Goal: Task Accomplishment & Management: Manage account settings

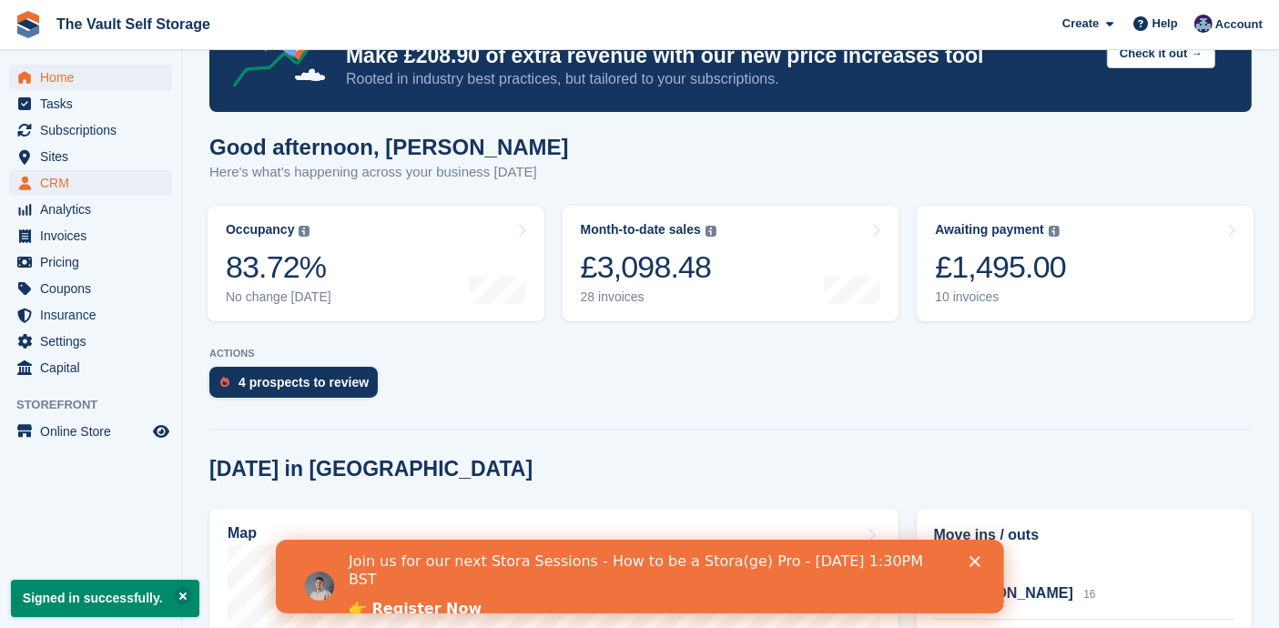
scroll to position [67, 0]
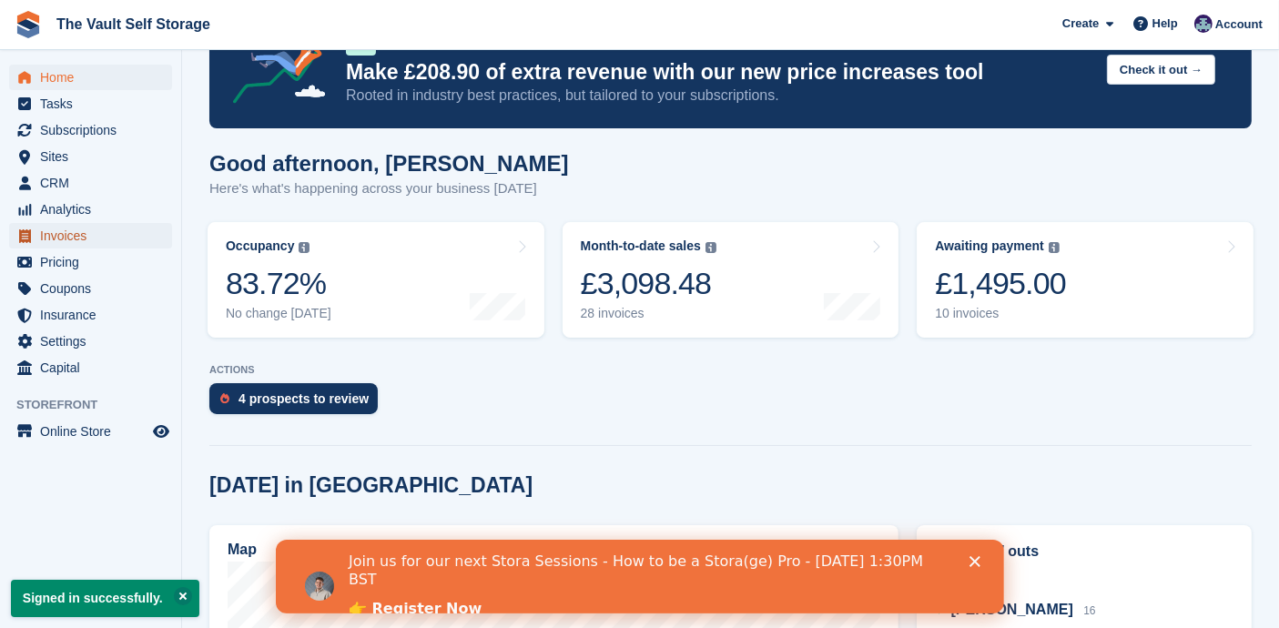
click at [65, 232] on span "Invoices" at bounding box center [94, 235] width 109 height 25
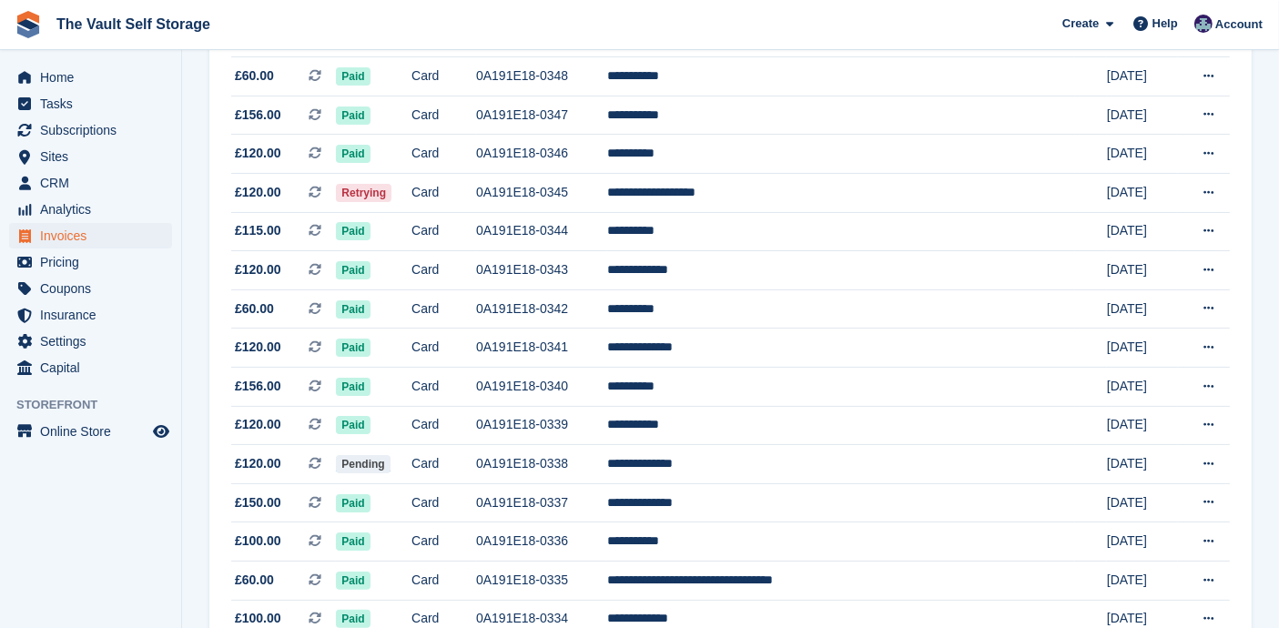
scroll to position [269, 0]
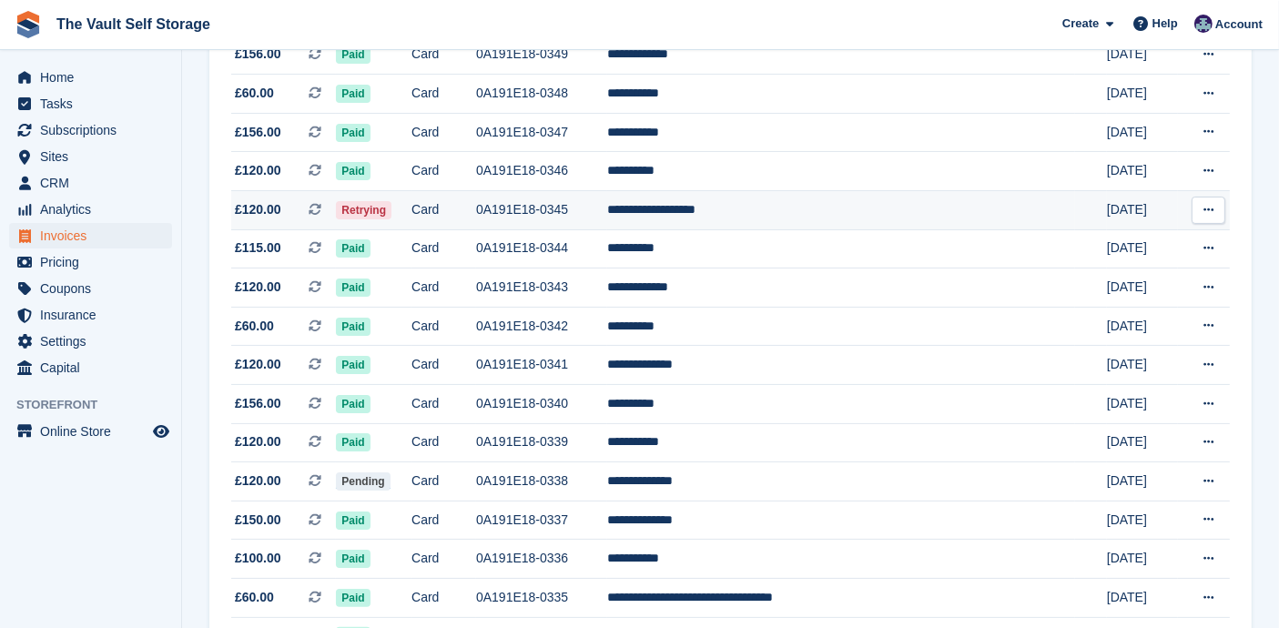
click at [1216, 201] on button at bounding box center [1209, 210] width 34 height 27
click at [1118, 314] on p "View Customer" at bounding box center [1138, 314] width 158 height 24
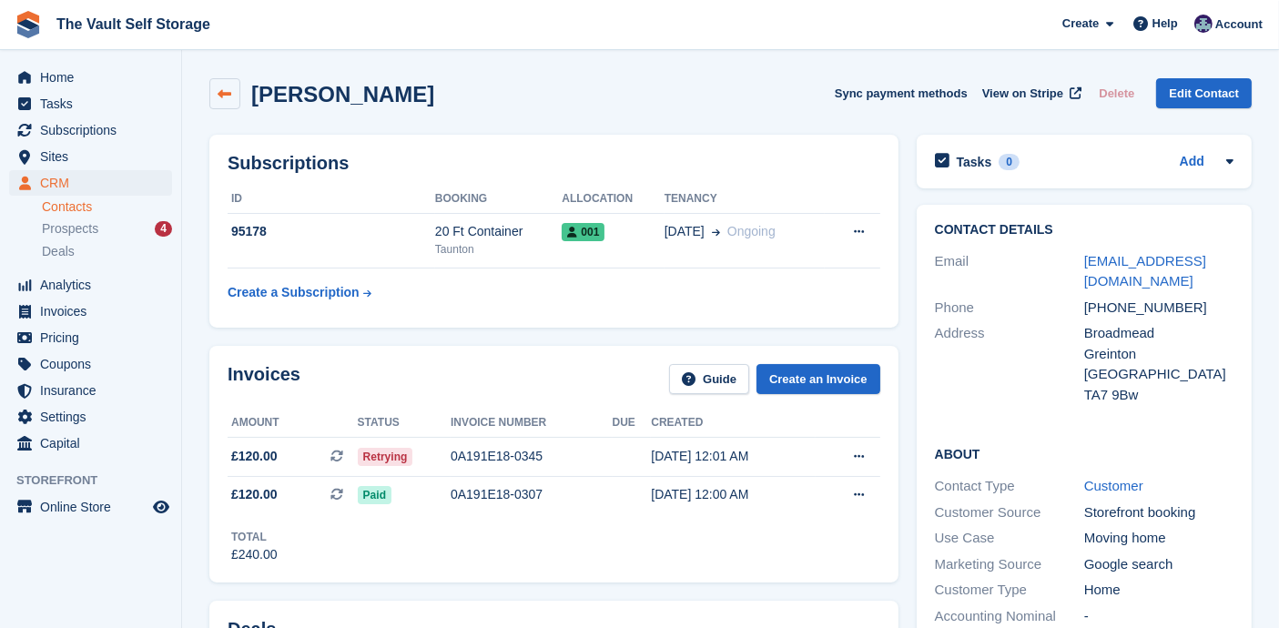
click at [226, 93] on icon at bounding box center [225, 94] width 14 height 14
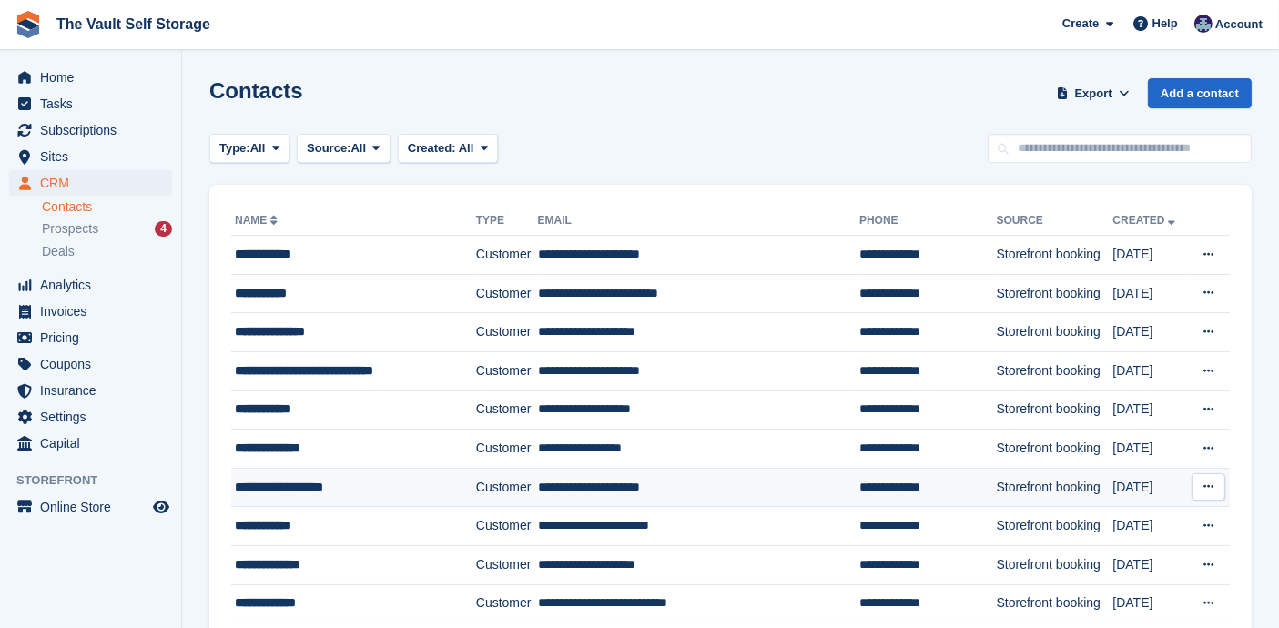
click at [1214, 488] on button at bounding box center [1209, 486] width 34 height 27
click at [1114, 524] on p "Edit contact" at bounding box center [1138, 523] width 158 height 24
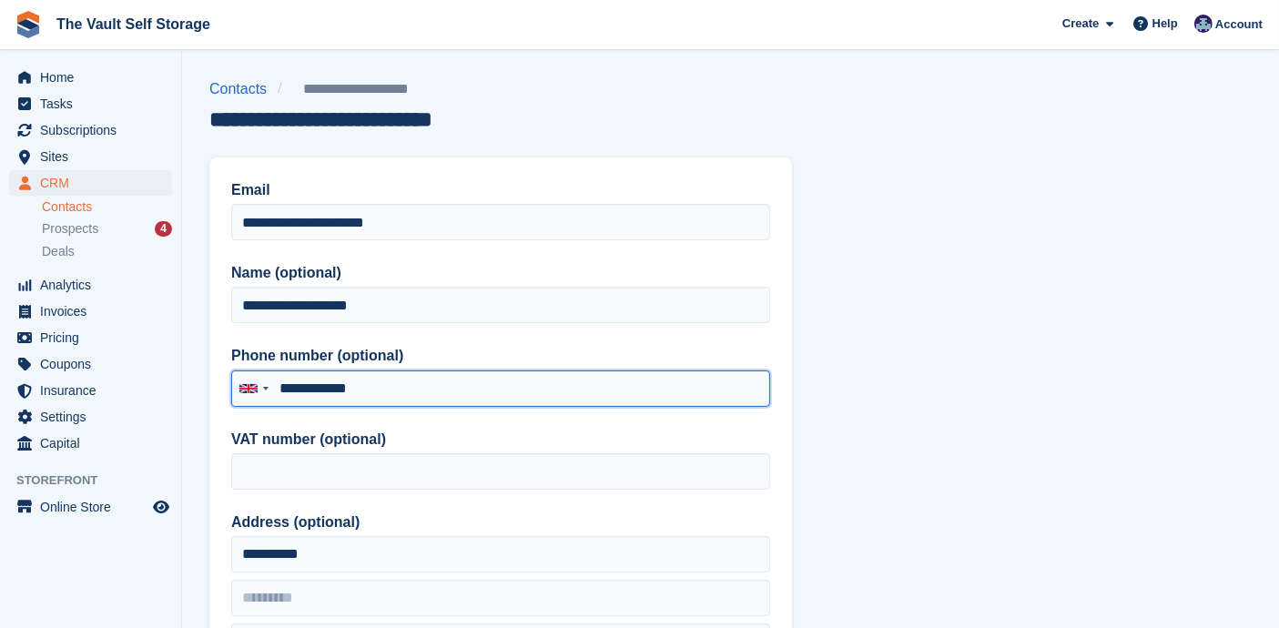
click at [359, 382] on input "**********" at bounding box center [500, 388] width 539 height 36
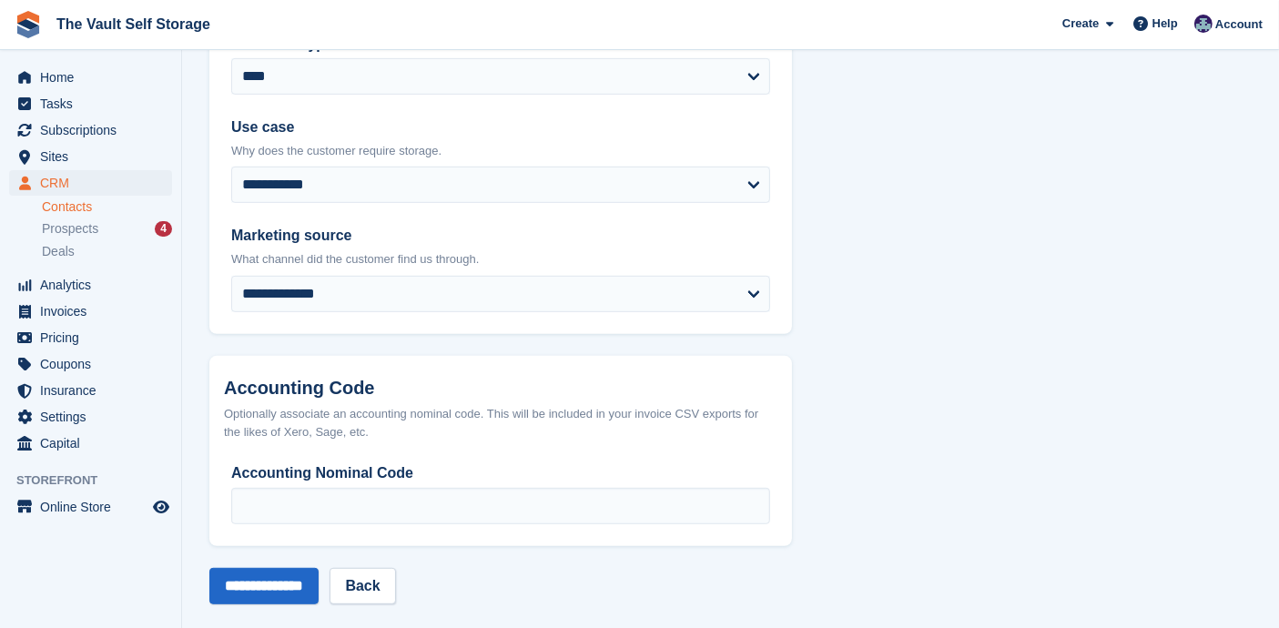
scroll to position [921, 0]
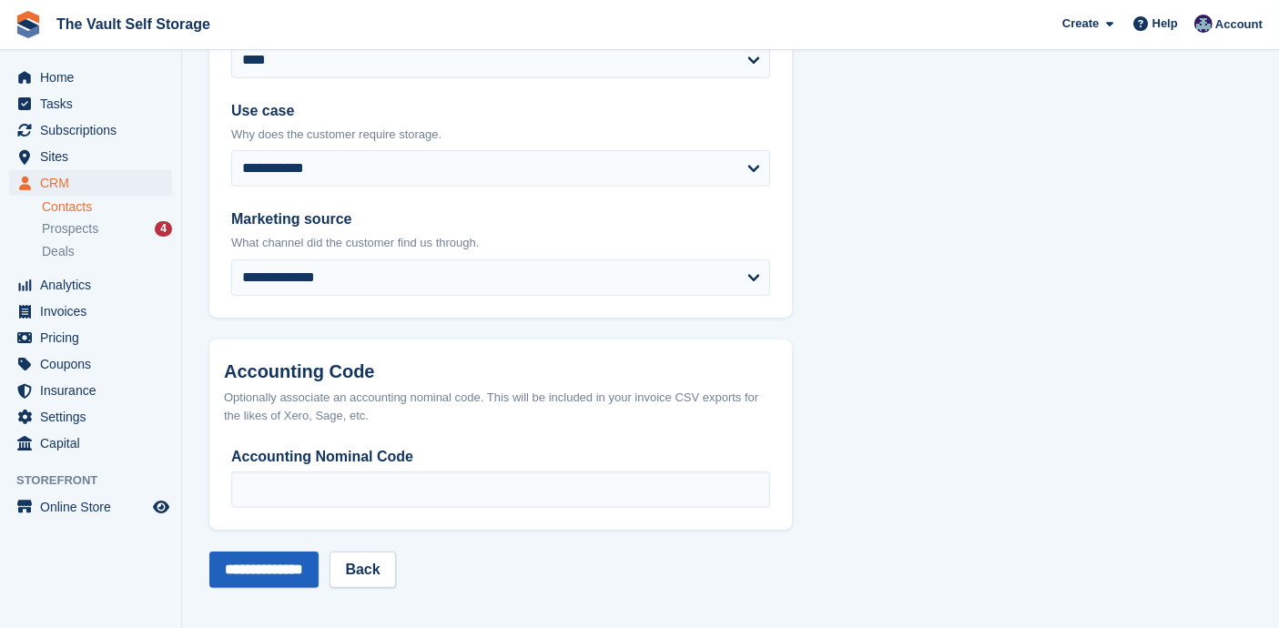
type input "**********"
click at [296, 573] on input "**********" at bounding box center [263, 570] width 109 height 36
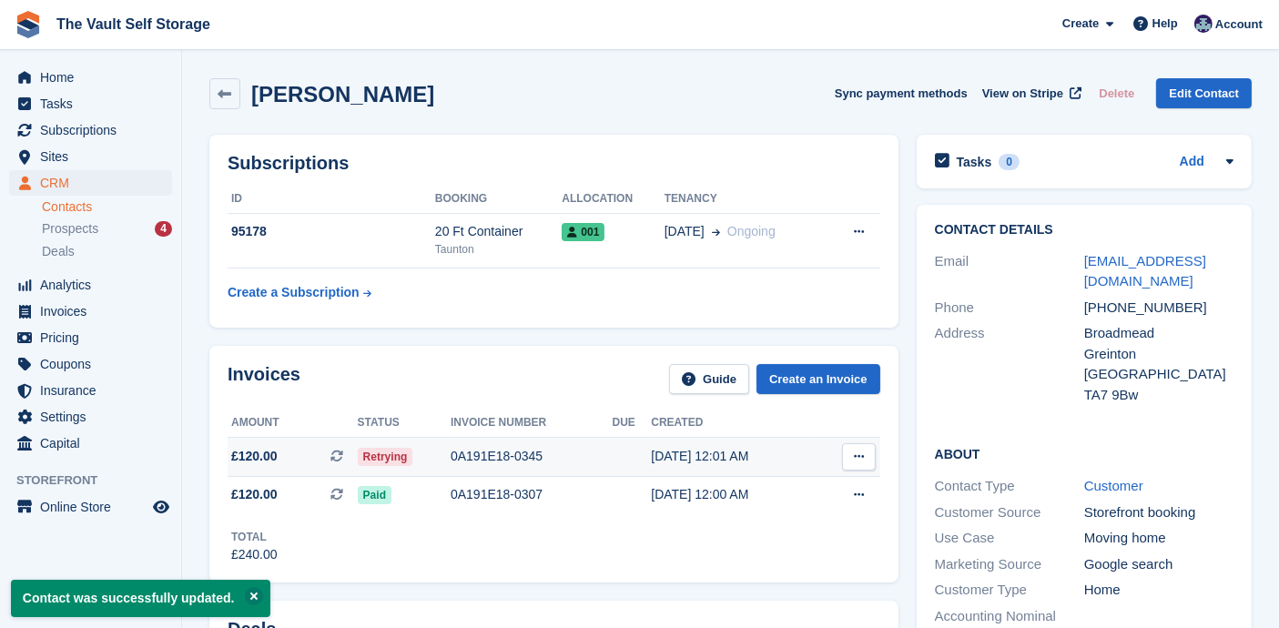
click at [853, 456] on button at bounding box center [859, 456] width 34 height 27
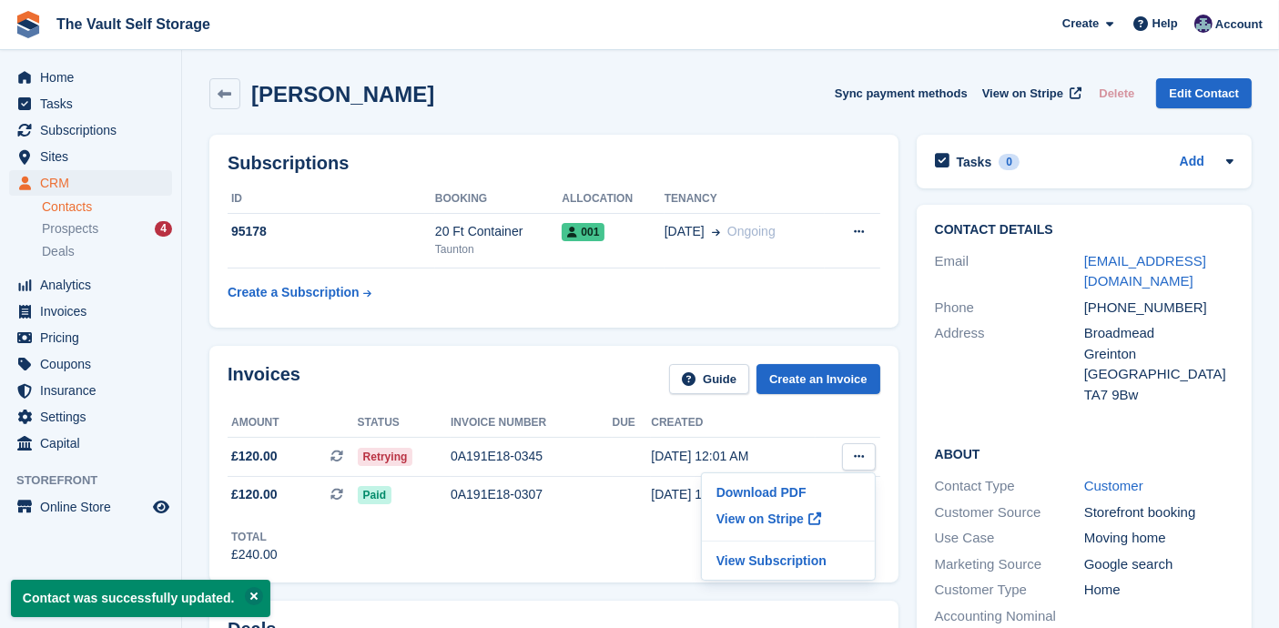
click at [523, 568] on div "Invoices Guide Create an Invoice Amount Status Invoice number Due Created £120.…" at bounding box center [553, 464] width 689 height 237
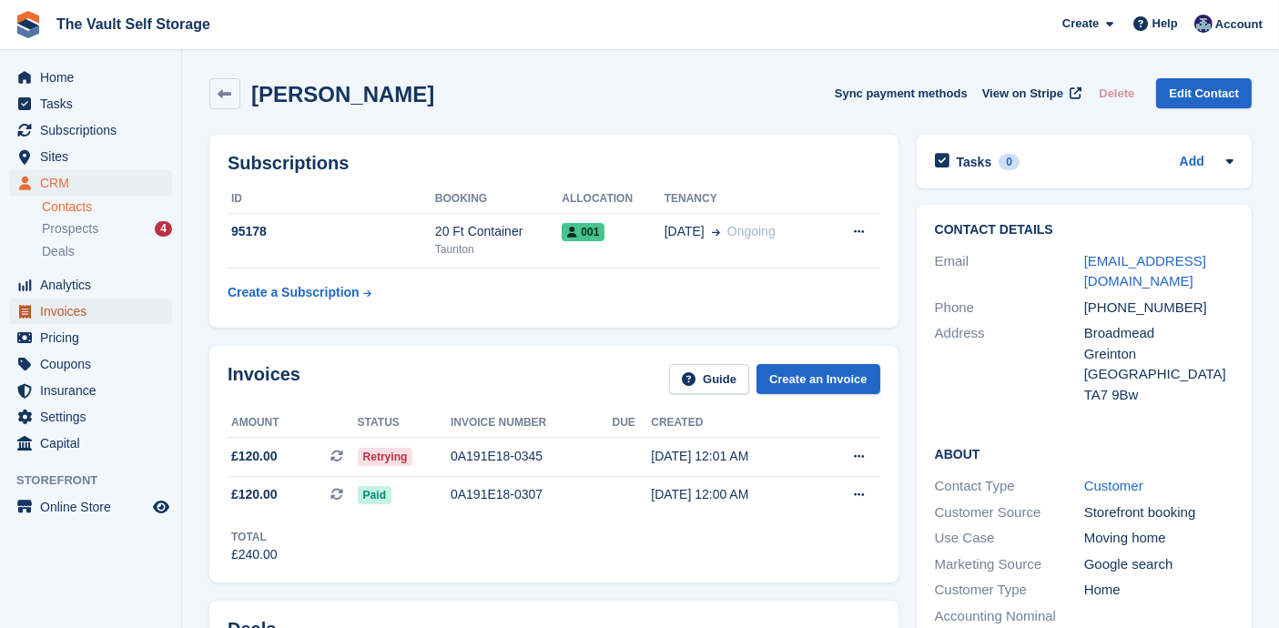
click at [79, 309] on span "Invoices" at bounding box center [94, 311] width 109 height 25
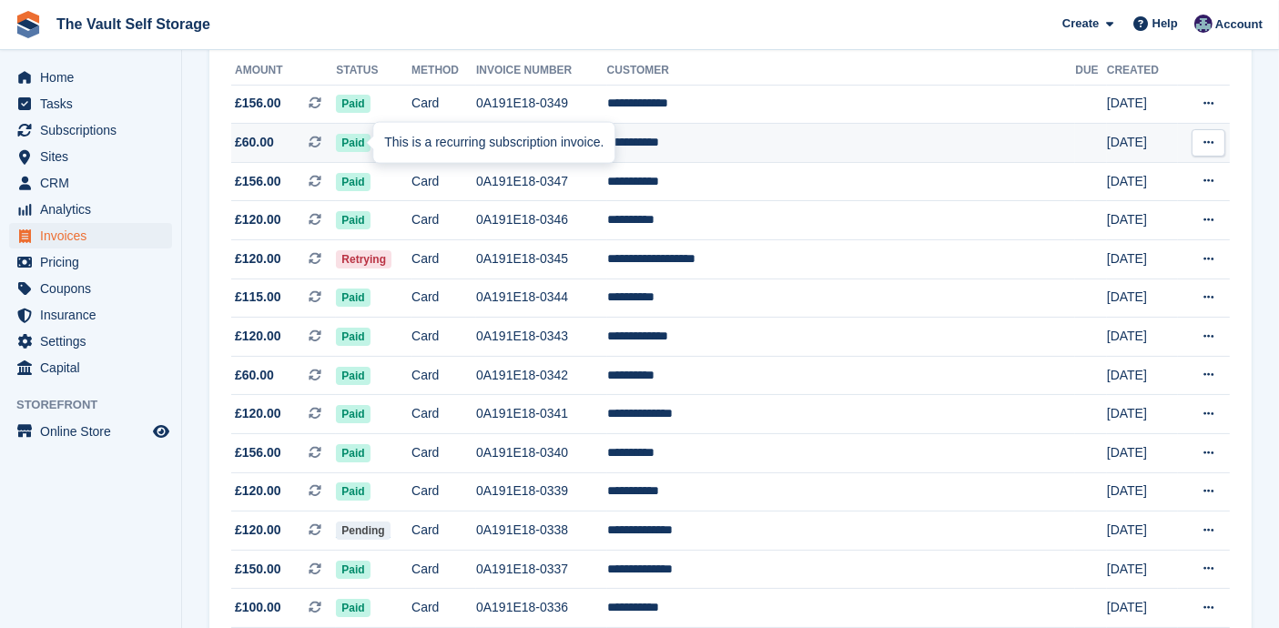
scroll to position [337, 0]
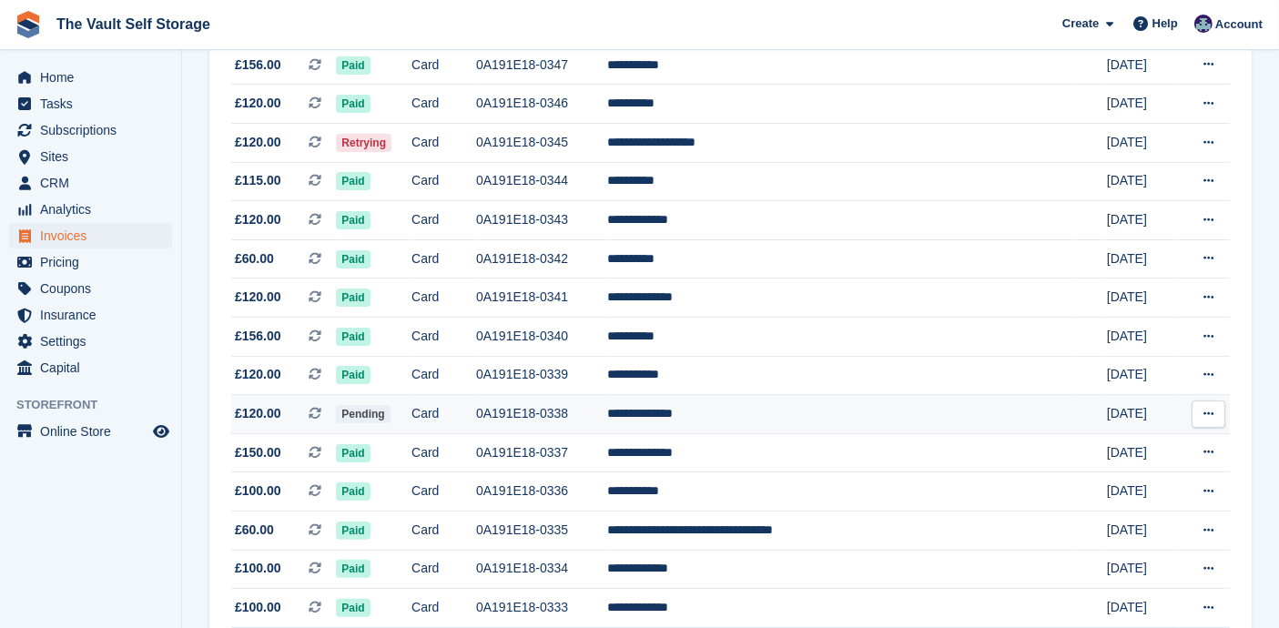
click at [1199, 404] on button at bounding box center [1209, 414] width 34 height 27
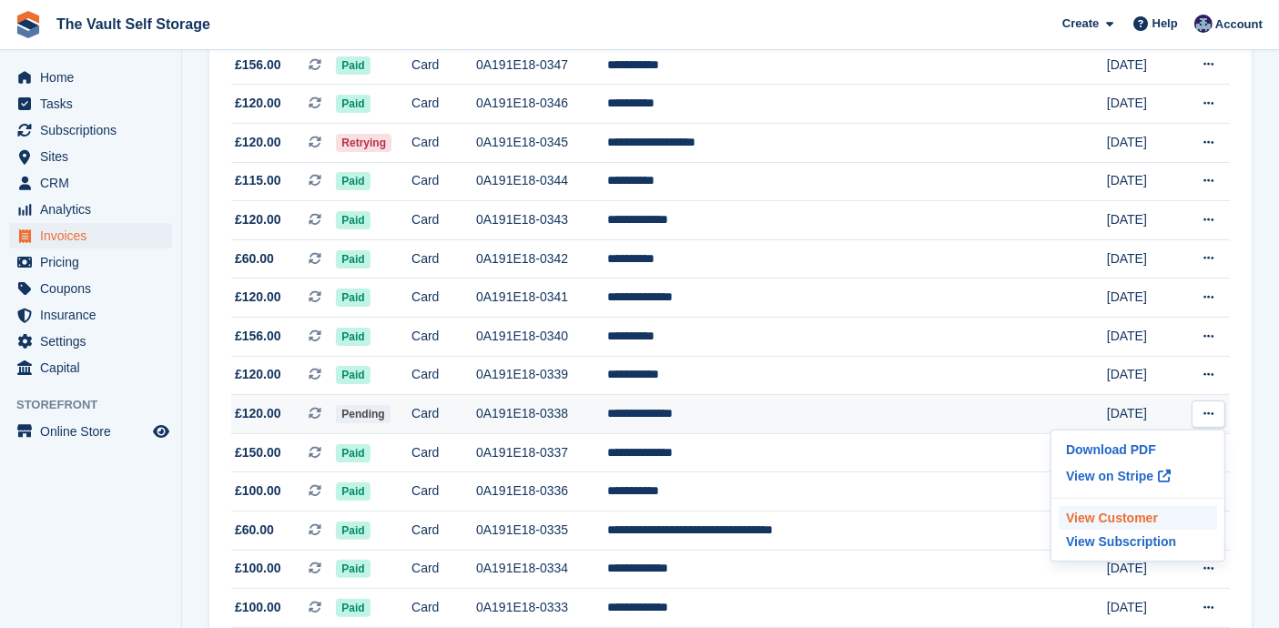
click at [1129, 514] on p "View Customer" at bounding box center [1138, 518] width 158 height 24
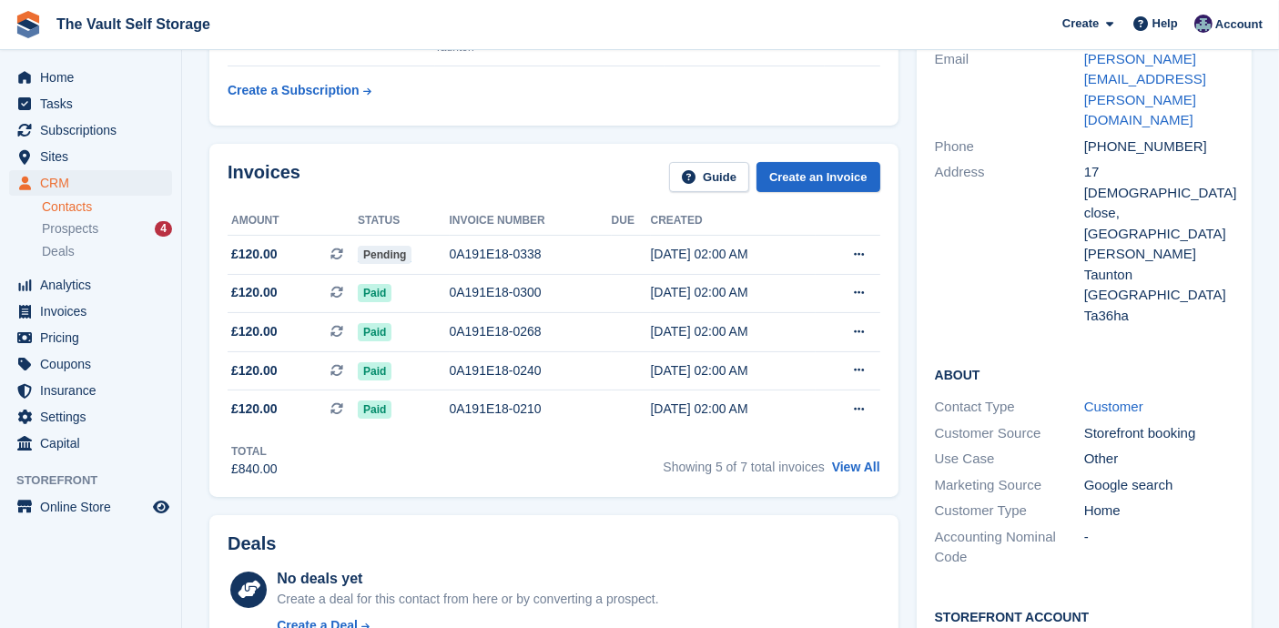
scroll to position [67, 0]
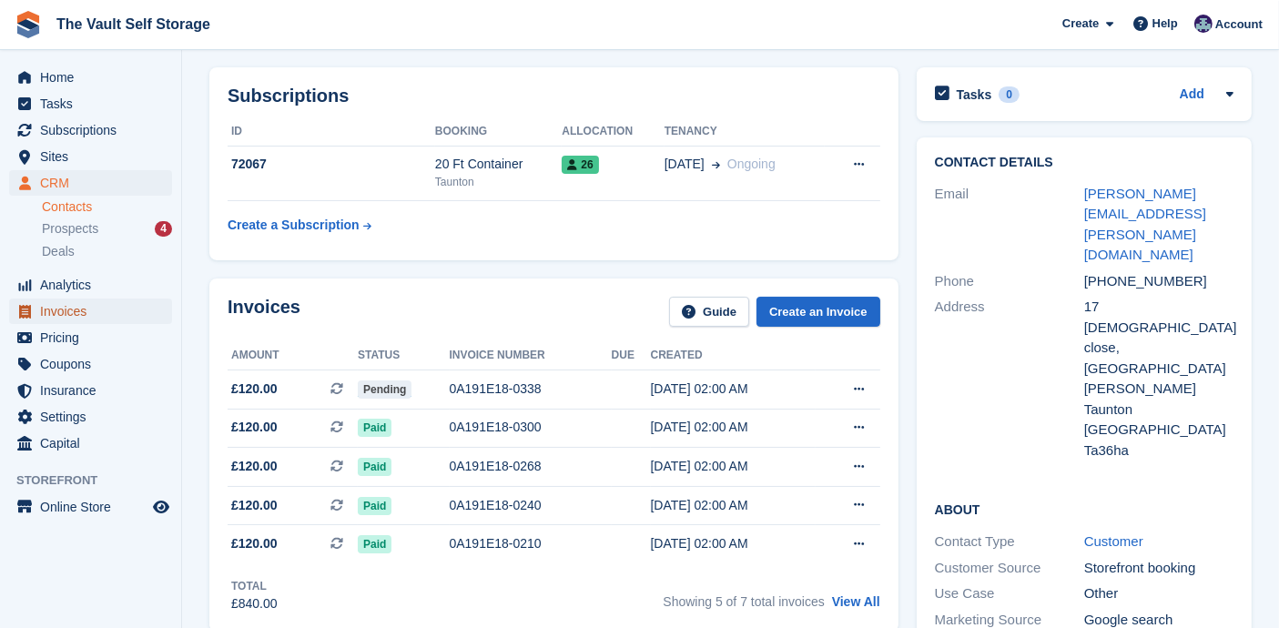
click at [64, 304] on span "Invoices" at bounding box center [94, 311] width 109 height 25
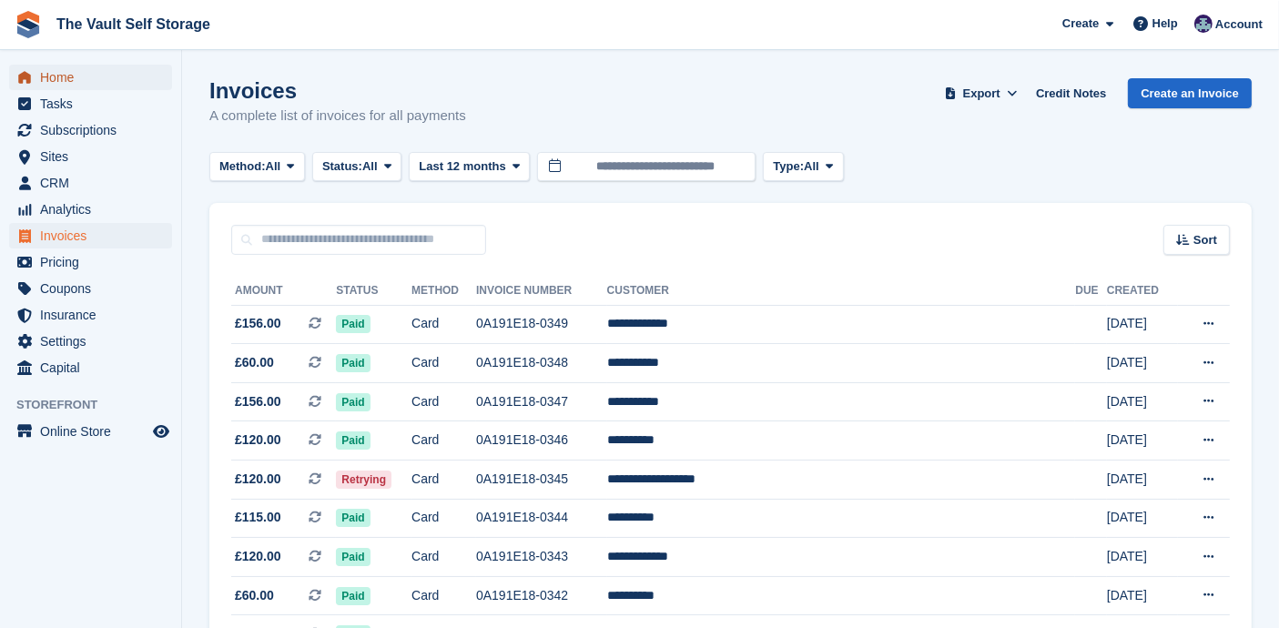
click at [77, 83] on span "Home" at bounding box center [94, 77] width 109 height 25
